Goal: Task Accomplishment & Management: Use online tool/utility

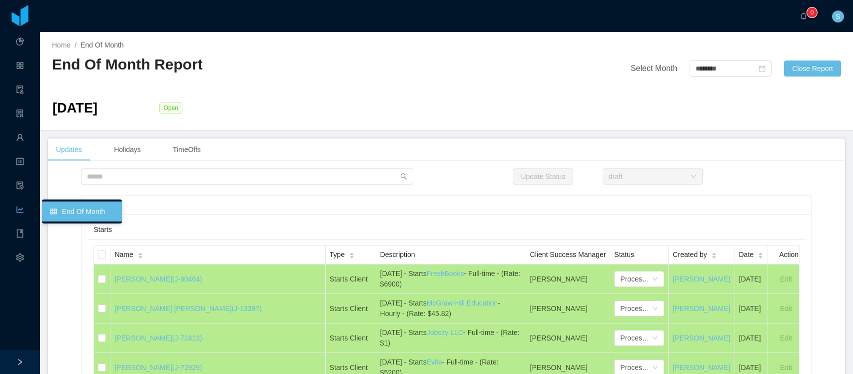
click at [25, 204] on div "Reports" at bounding box center [20, 210] width 40 height 20
click at [24, 182] on span "Payroll" at bounding box center [24, 186] width 0 height 20
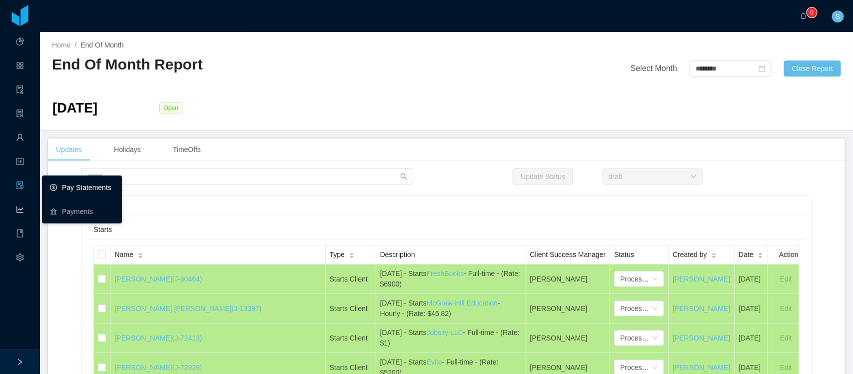
click at [20, 160] on link "Tasks" at bounding box center [20, 162] width 8 height 21
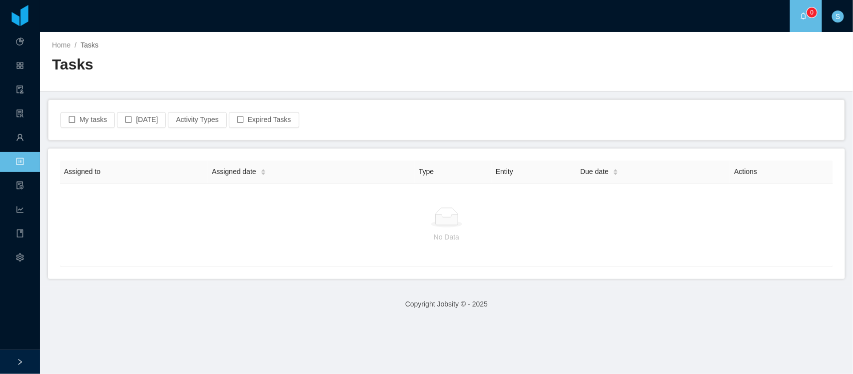
click at [51, 179] on main "Home / Tasks / Tasks My tasks [DATE] Activity Types Expired Tasks Assigned to A…" at bounding box center [446, 203] width 813 height 342
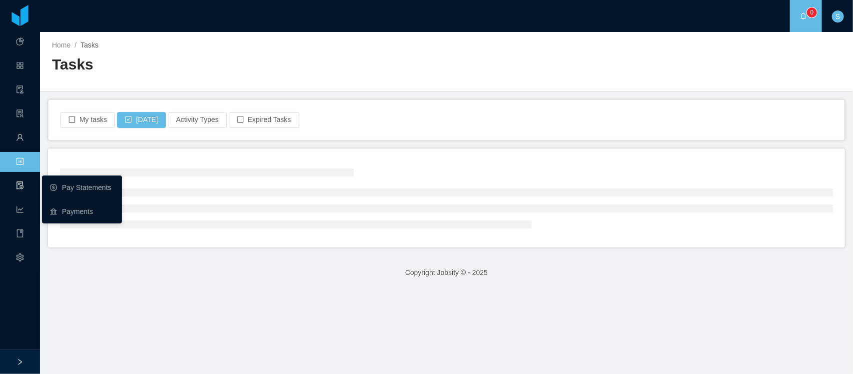
click at [23, 186] on icon "icon: file-protect" at bounding box center [19, 185] width 6 height 8
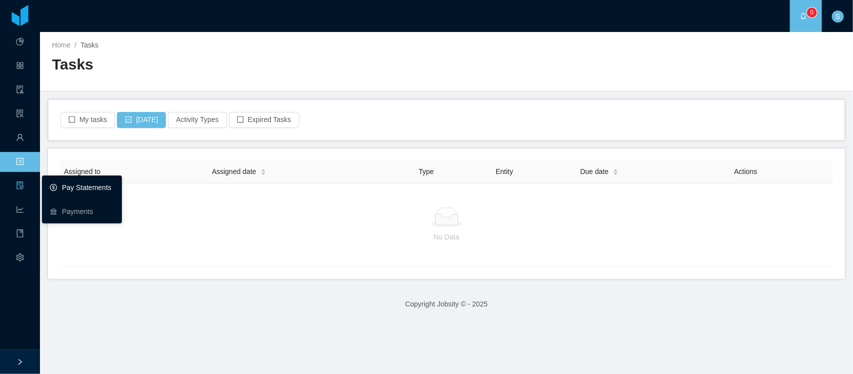
click at [81, 191] on link "Pay Statements" at bounding box center [82, 187] width 64 height 20
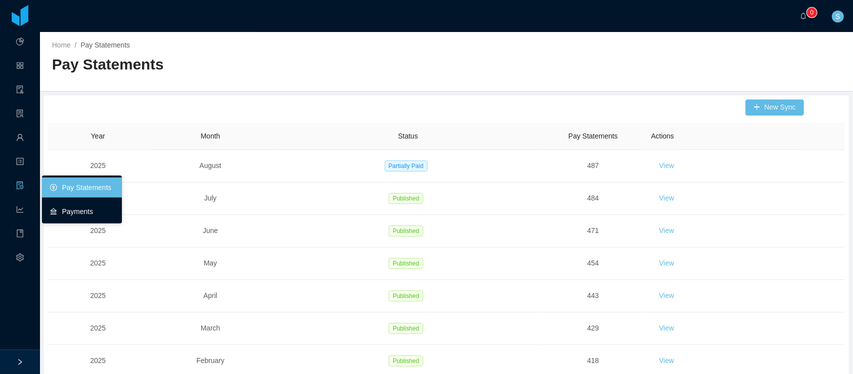
click at [69, 206] on link "Payments" at bounding box center [82, 211] width 64 height 20
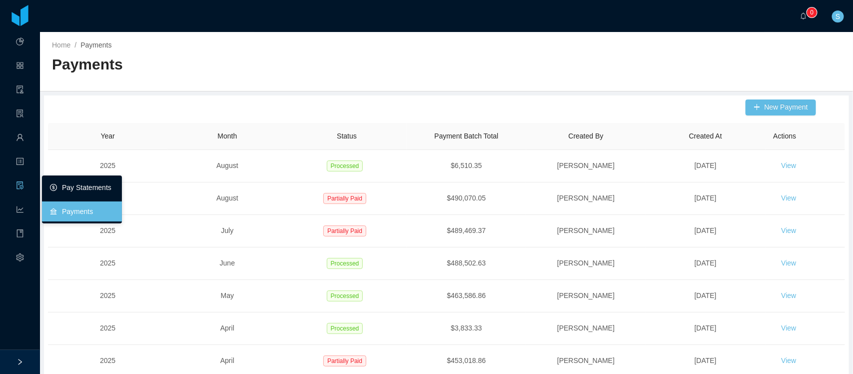
click at [68, 186] on link "Pay Statements" at bounding box center [82, 187] width 64 height 20
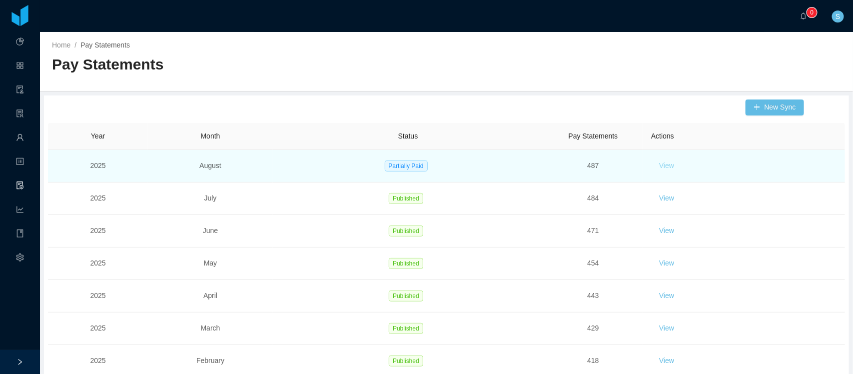
click at [659, 166] on button "View" at bounding box center [666, 166] width 31 height 16
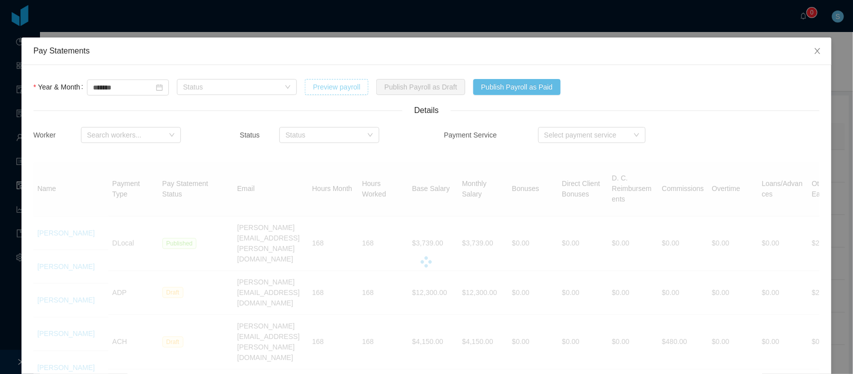
click at [364, 85] on button "Preview payroll" at bounding box center [336, 87] width 63 height 16
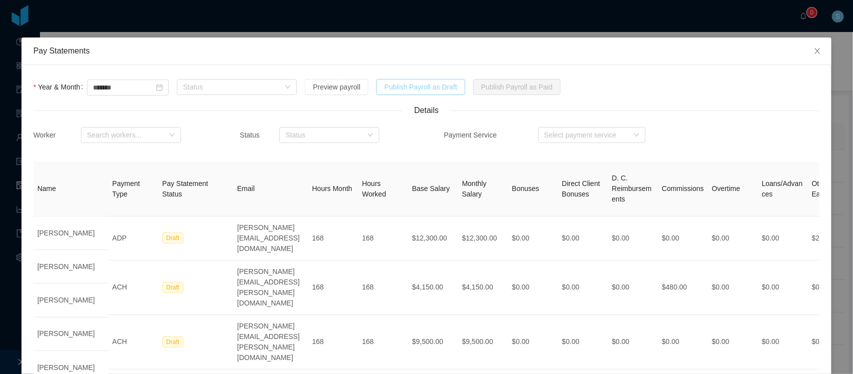
click at [423, 84] on button "Publish Payroll as Draft" at bounding box center [420, 87] width 89 height 16
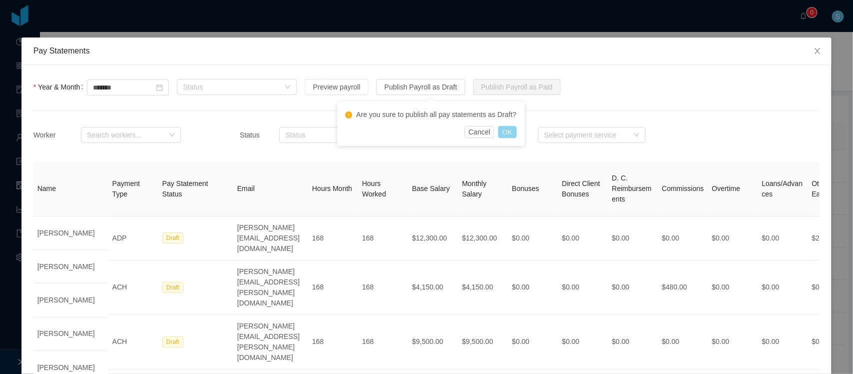
click at [506, 130] on button "OK" at bounding box center [507, 132] width 18 height 12
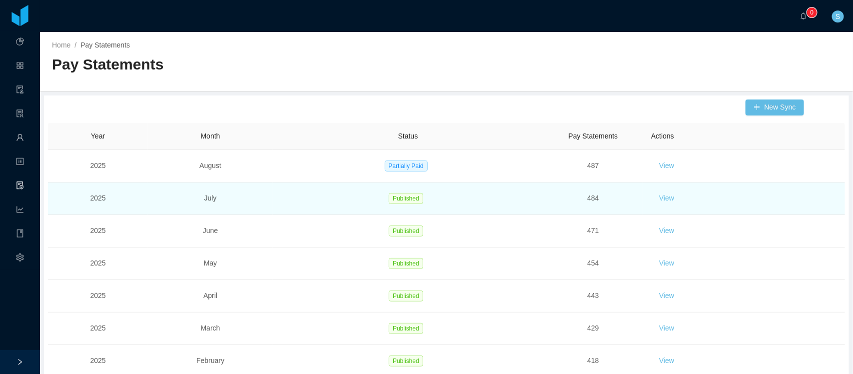
click at [805, 201] on td "View" at bounding box center [744, 198] width 202 height 32
